Goal: Task Accomplishment & Management: Use online tool/utility

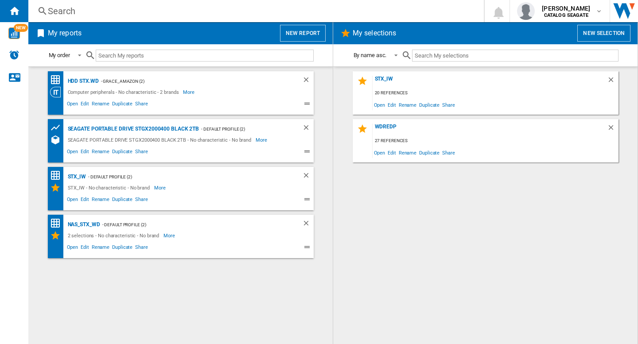
click at [207, 14] on div "Search" at bounding box center [254, 11] width 413 height 12
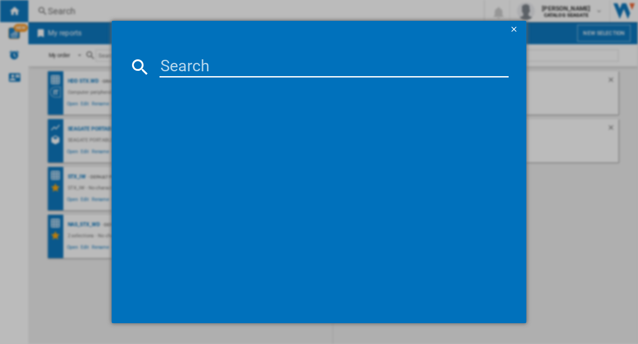
click at [191, 64] on input at bounding box center [334, 66] width 349 height 21
type input "western"
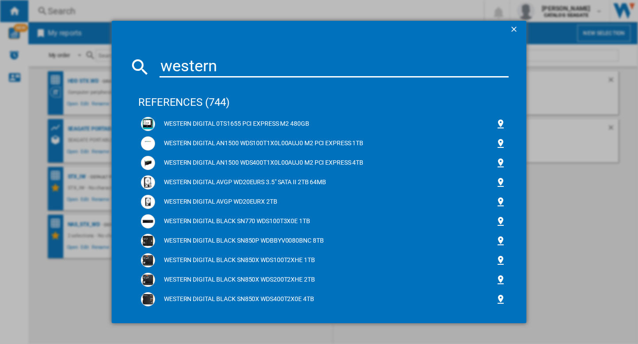
click at [510, 31] on ng-md-icon "getI18NText('BUTTONS.CLOSE_DIALOG')" at bounding box center [515, 30] width 11 height 11
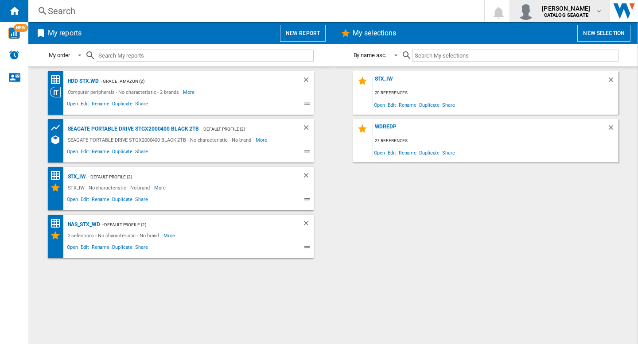
click at [578, 9] on span "grace zhang" at bounding box center [566, 8] width 48 height 9
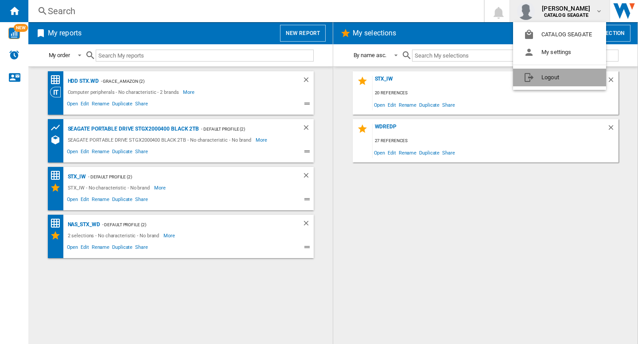
click at [559, 78] on button "Logout" at bounding box center [559, 78] width 93 height 18
